Goal: Task Accomplishment & Management: Use online tool/utility

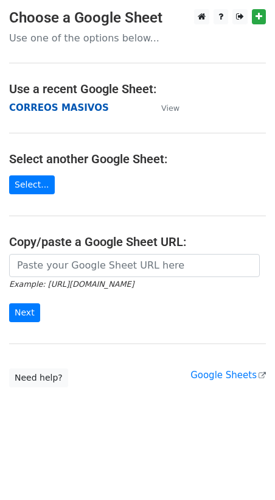
click at [49, 111] on strong "CORREOS MASIVOS" at bounding box center [59, 107] width 100 height 11
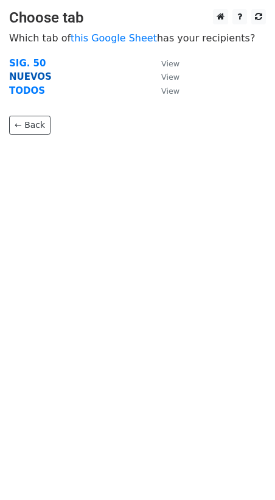
click at [35, 75] on strong "NUEVOS" at bounding box center [30, 76] width 43 height 11
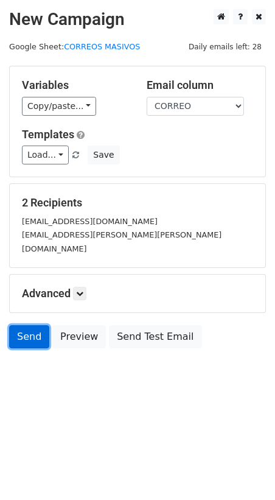
click at [32, 325] on link "Send" at bounding box center [29, 336] width 40 height 23
